Goal: Task Accomplishment & Management: Complete application form

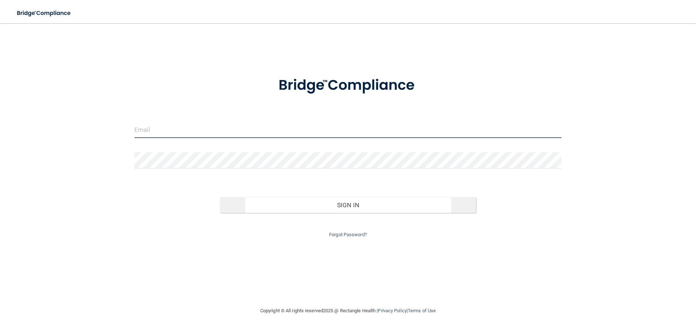
type input "[PERSON_NAME][EMAIL_ADDRESS][DOMAIN_NAME]"
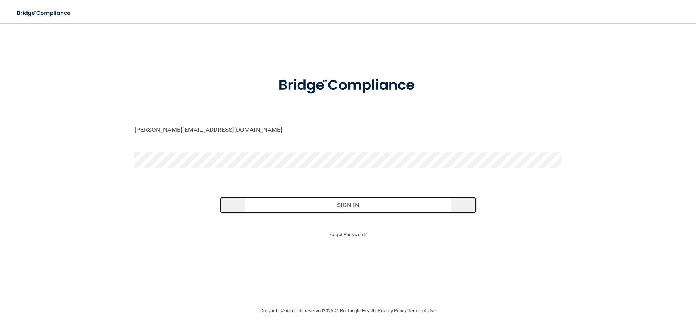
click at [344, 202] on button "Sign In" at bounding box center [348, 205] width 256 height 16
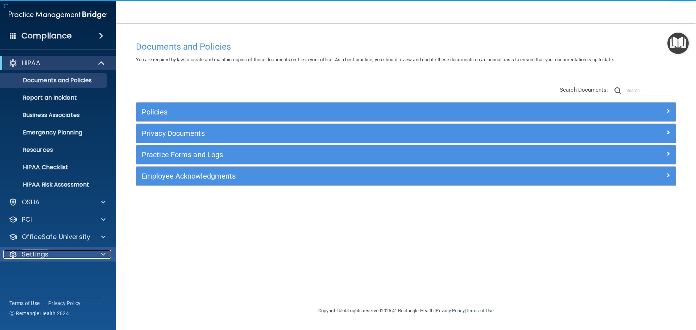
click at [45, 255] on p "Settings" at bounding box center [35, 254] width 27 height 9
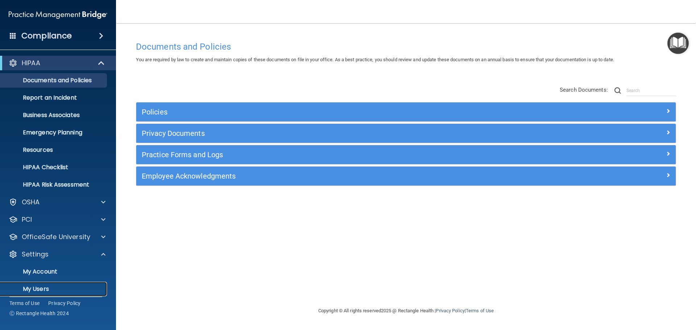
click at [44, 290] on p "My Users" at bounding box center [54, 289] width 99 height 7
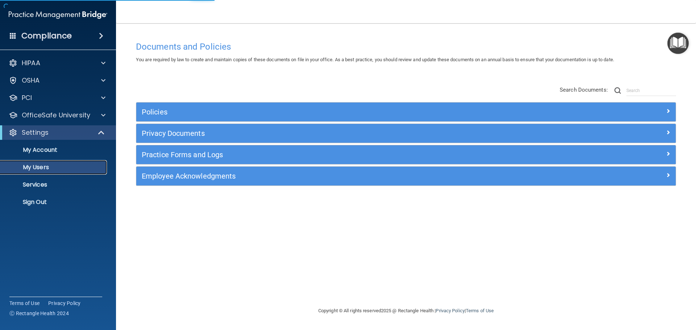
select select "20"
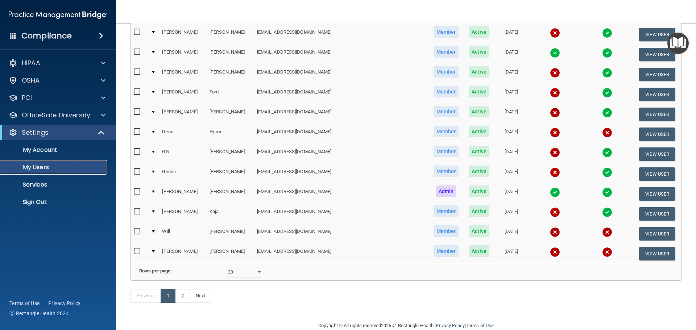
scroll to position [270, 0]
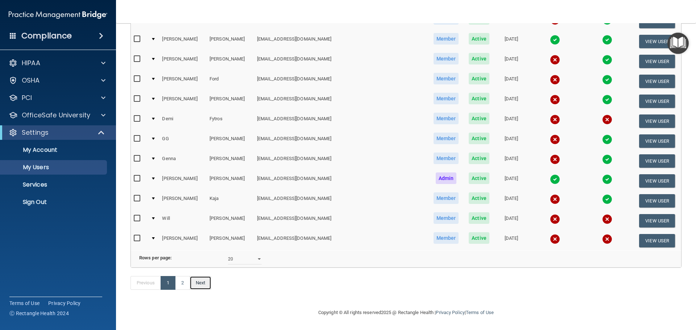
click at [204, 285] on link "Next" at bounding box center [201, 283] width 22 height 14
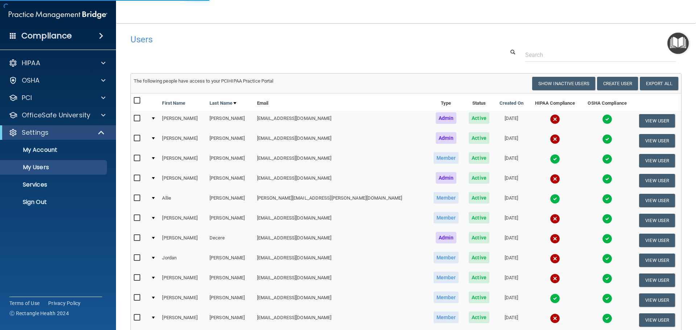
select select "20"
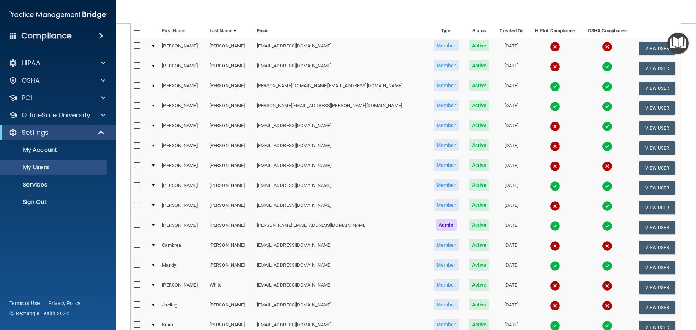
scroll to position [109, 0]
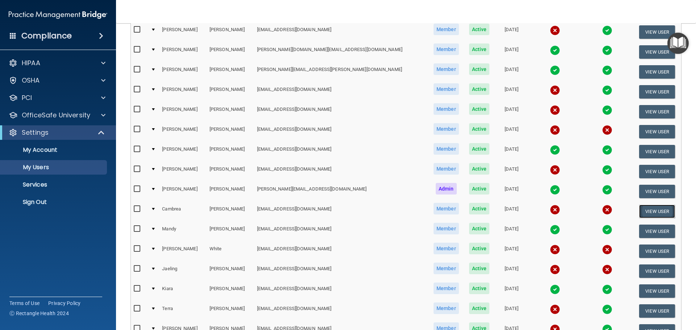
click at [647, 214] on button "View User" at bounding box center [657, 211] width 36 height 13
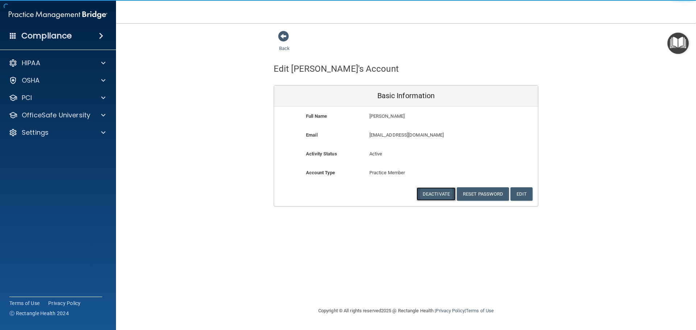
click at [435, 193] on button "Deactivate" at bounding box center [435, 193] width 39 height 13
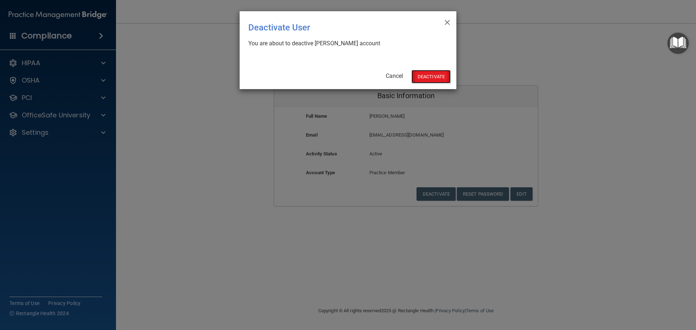
click at [427, 79] on button "Deactivate" at bounding box center [430, 76] width 39 height 13
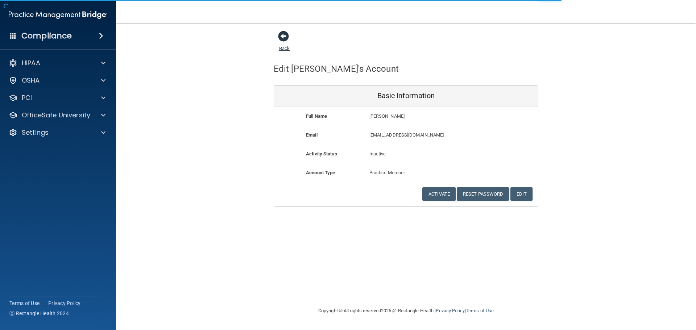
click at [282, 49] on link "Back" at bounding box center [284, 44] width 11 height 14
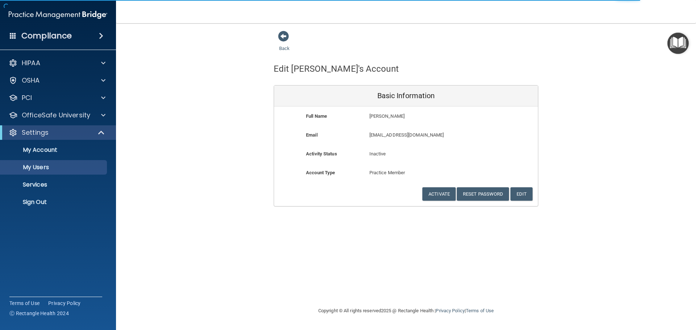
select select "20"
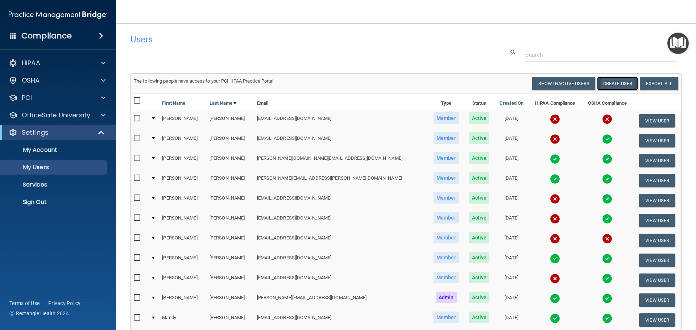
click at [611, 82] on button "Create User" at bounding box center [617, 83] width 41 height 13
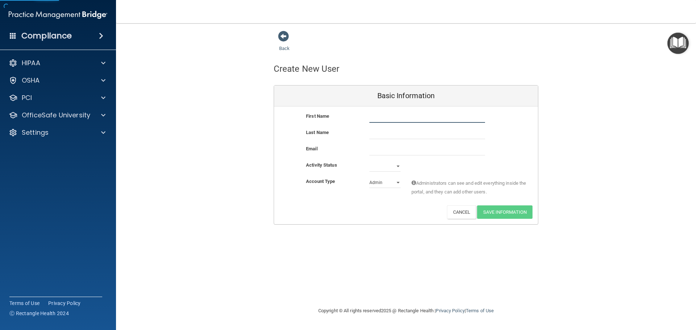
click at [387, 117] on input "text" at bounding box center [427, 117] width 116 height 11
type input "[PERSON_NAME]"
type input "Brown"
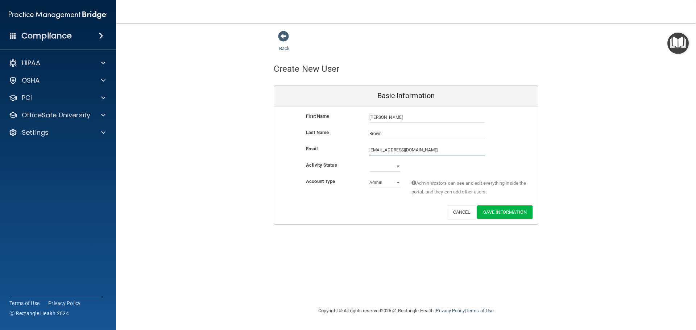
click at [378, 150] on input "[EMAIL_ADDRESS][DOMAIN_NAME]" at bounding box center [427, 150] width 116 height 11
click at [443, 152] on input "[EMAIL_ADDRESS][DOMAIN_NAME]" at bounding box center [427, 150] width 116 height 11
type input "[EMAIL_ADDRESS][DOMAIN_NAME]"
click at [394, 164] on select "Active Inactive" at bounding box center [384, 167] width 31 height 11
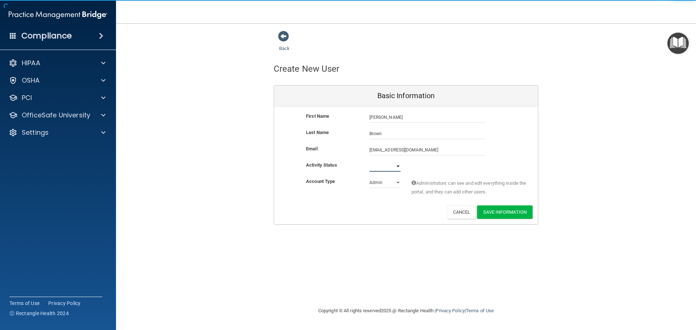
select select "active"
click at [369, 161] on select "Active Inactive" at bounding box center [384, 166] width 31 height 11
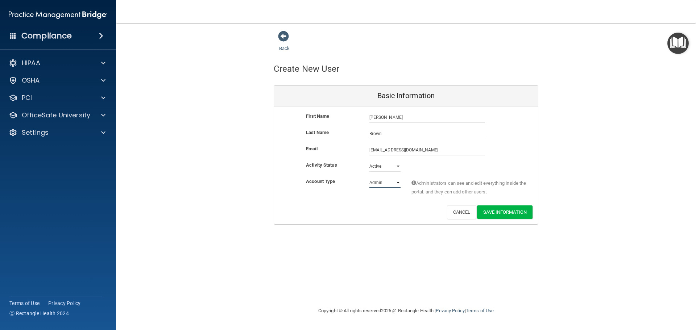
click at [387, 184] on select "Admin Member" at bounding box center [384, 182] width 31 height 11
select select "practice_member"
click at [369, 177] on select "Admin Member" at bounding box center [384, 182] width 31 height 11
click at [505, 213] on button "Save Information" at bounding box center [504, 212] width 55 height 13
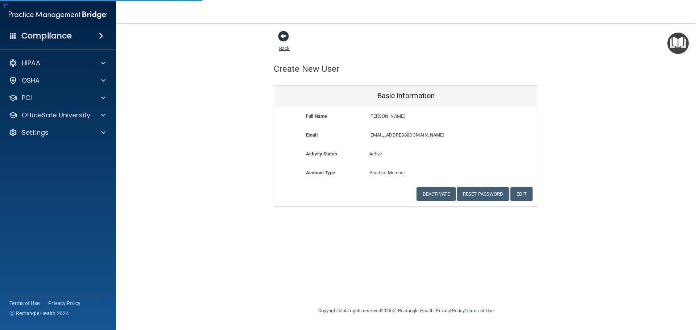
click at [287, 48] on link "Back" at bounding box center [284, 44] width 11 height 14
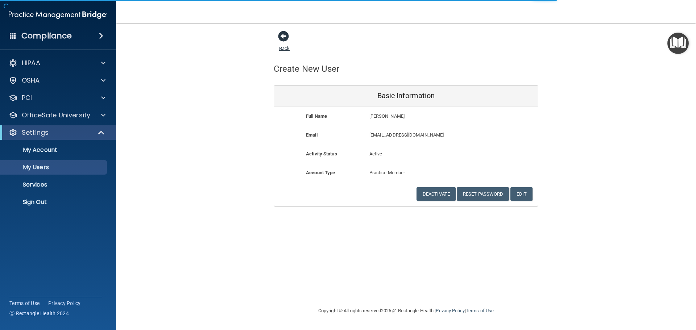
select select "20"
